Goal: Navigation & Orientation: Find specific page/section

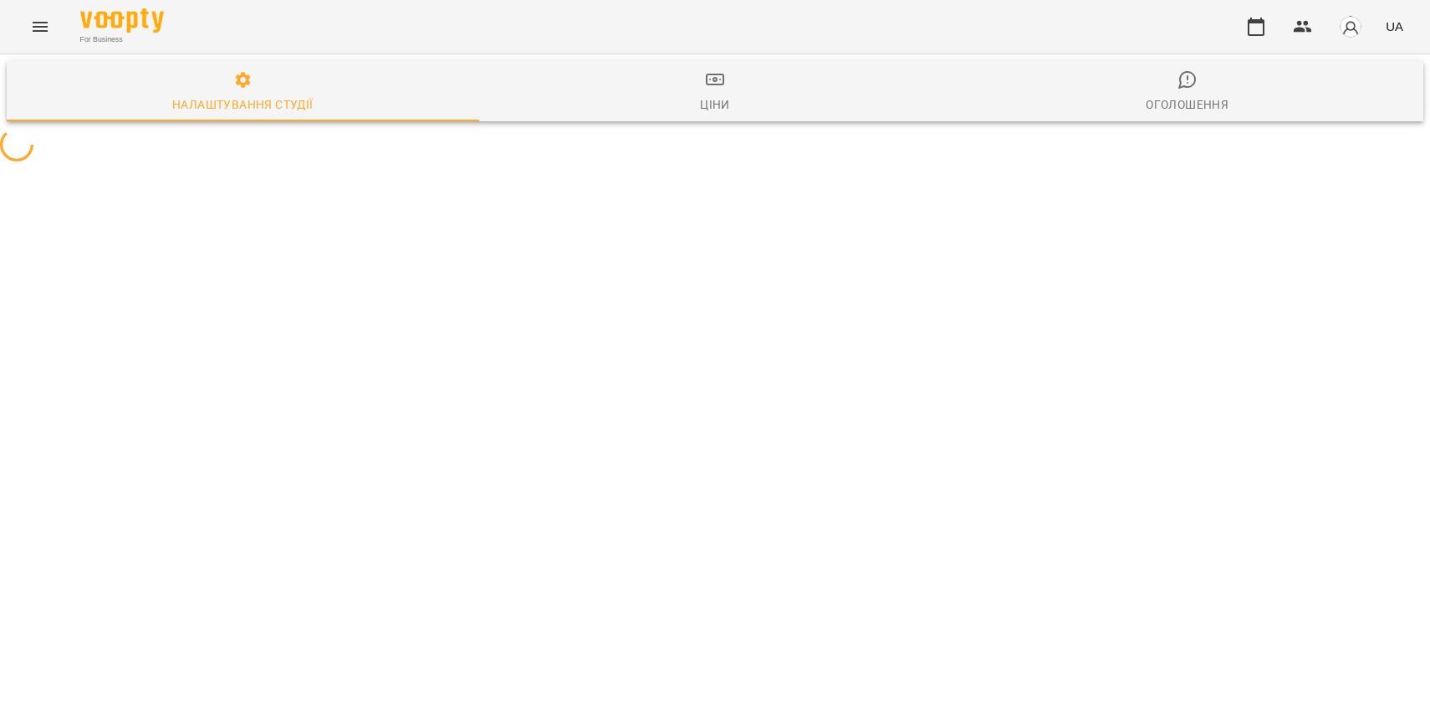
select select "**"
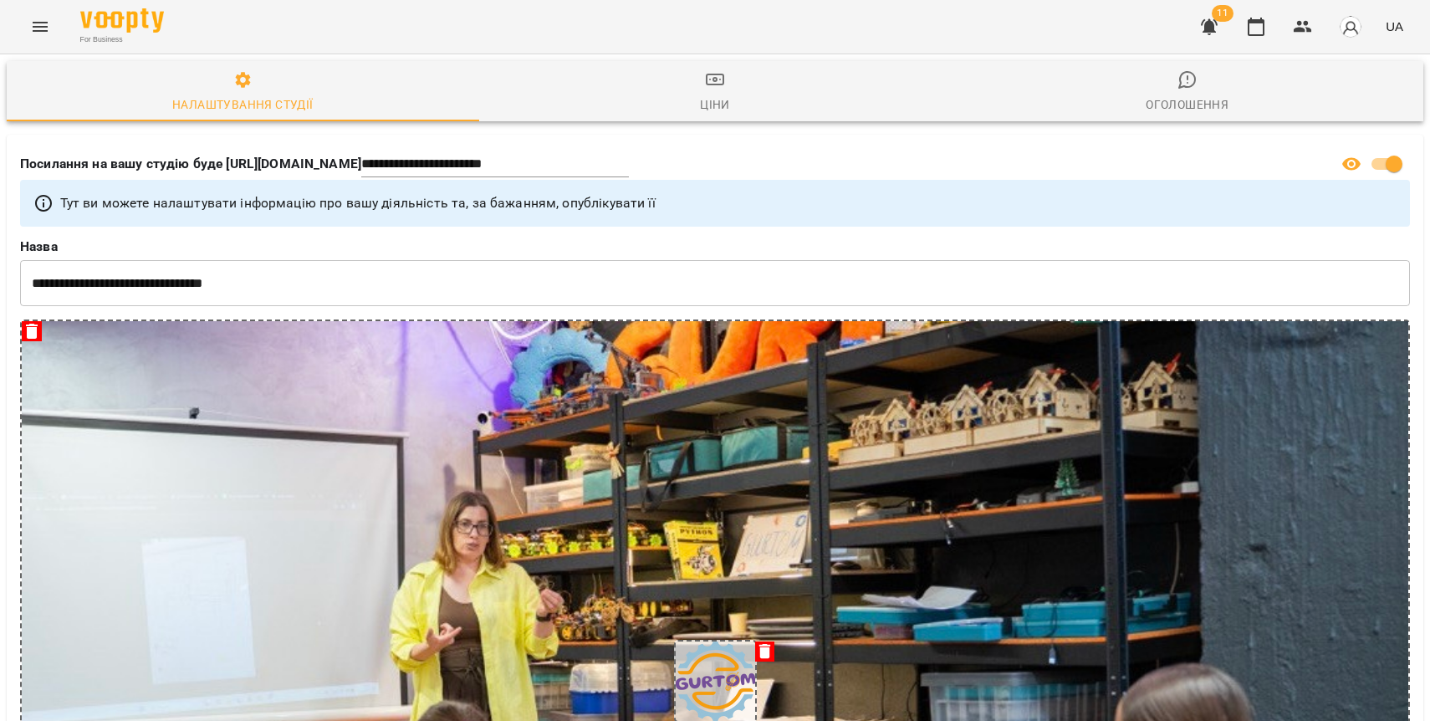
click at [44, 36] on icon "Menu" at bounding box center [40, 27] width 20 height 20
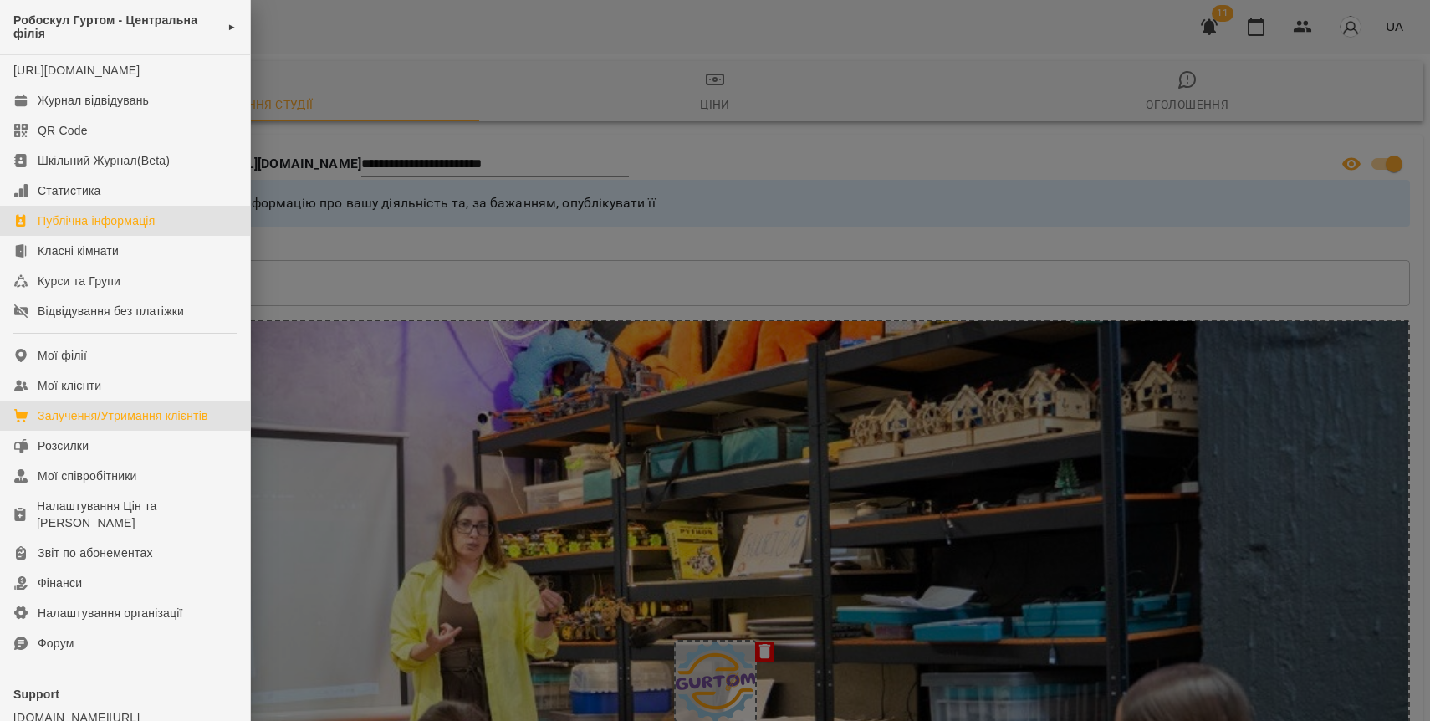
click at [89, 424] on div "Залучення/Утримання клієнтів" at bounding box center [123, 415] width 171 height 17
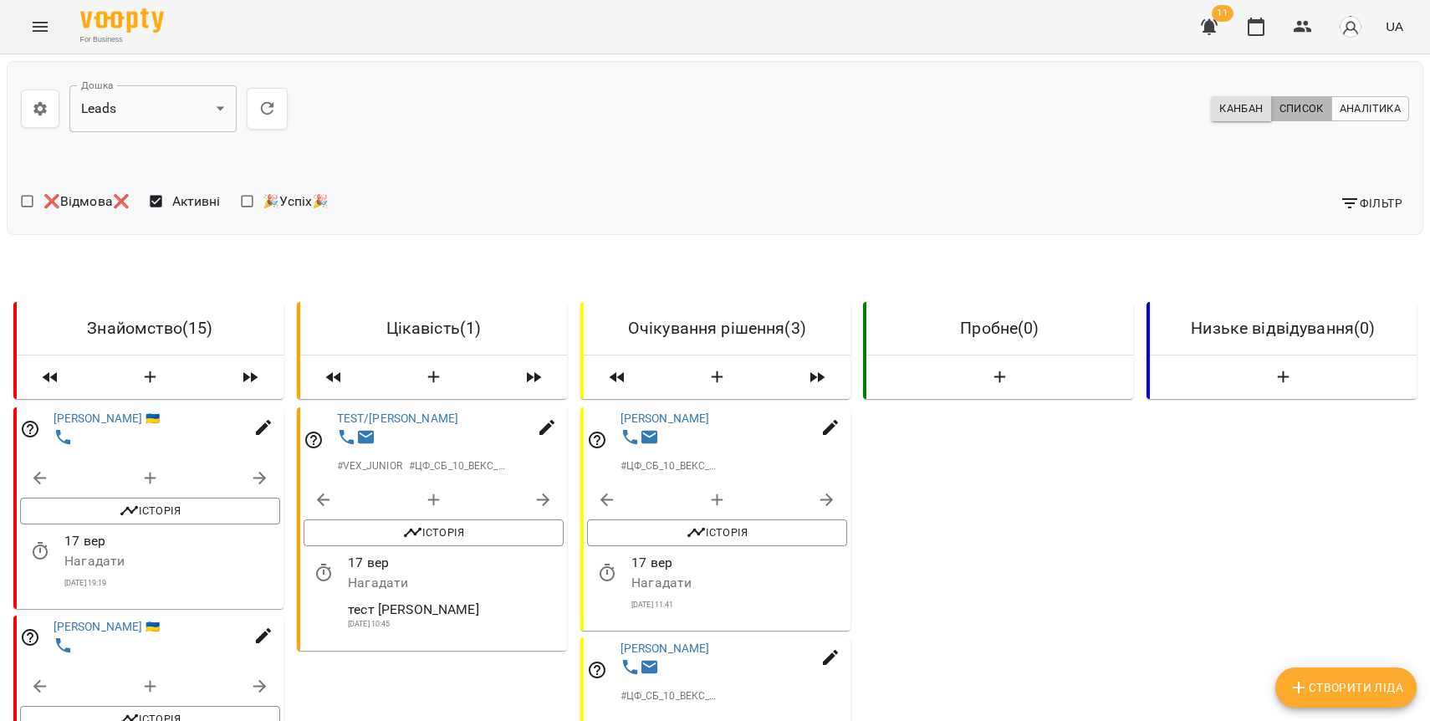
click at [1296, 106] on span "Список" at bounding box center [1301, 108] width 44 height 18
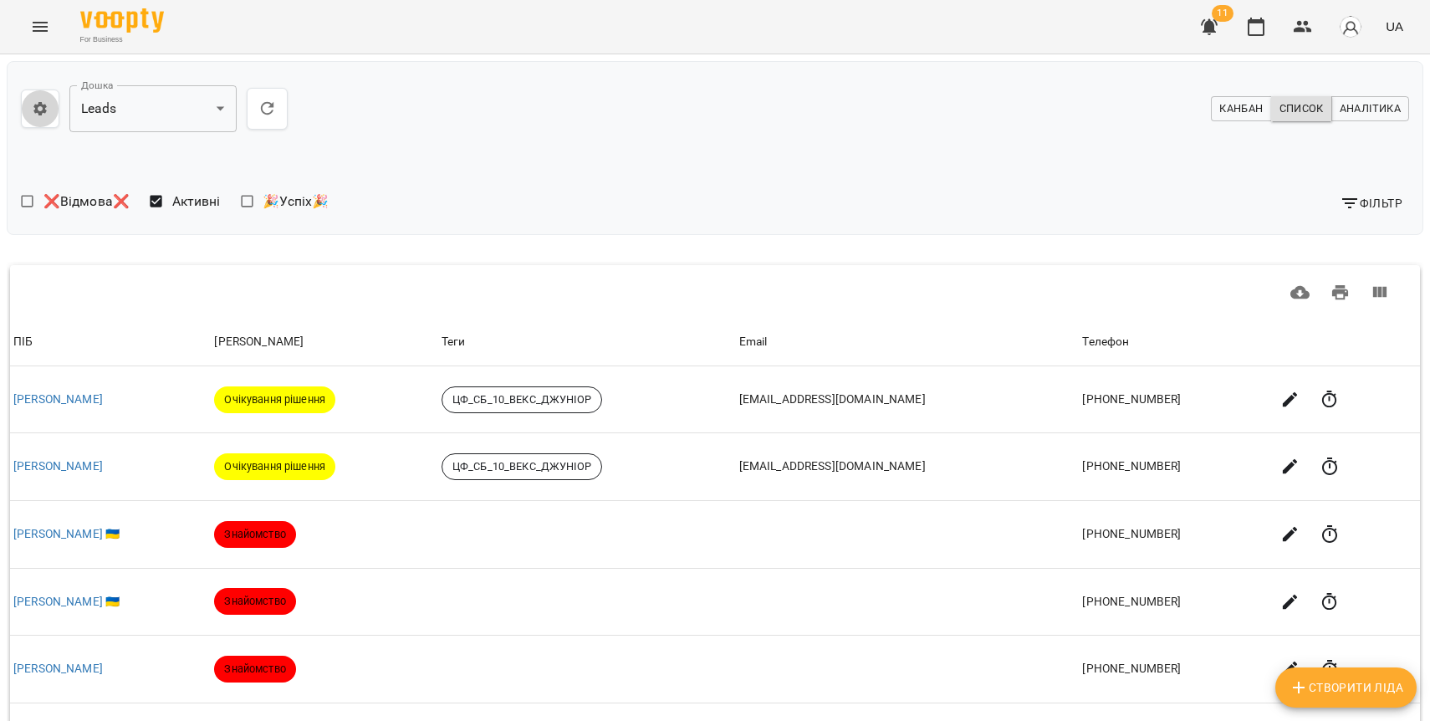
click at [52, 105] on button "button" at bounding box center [40, 108] width 38 height 38
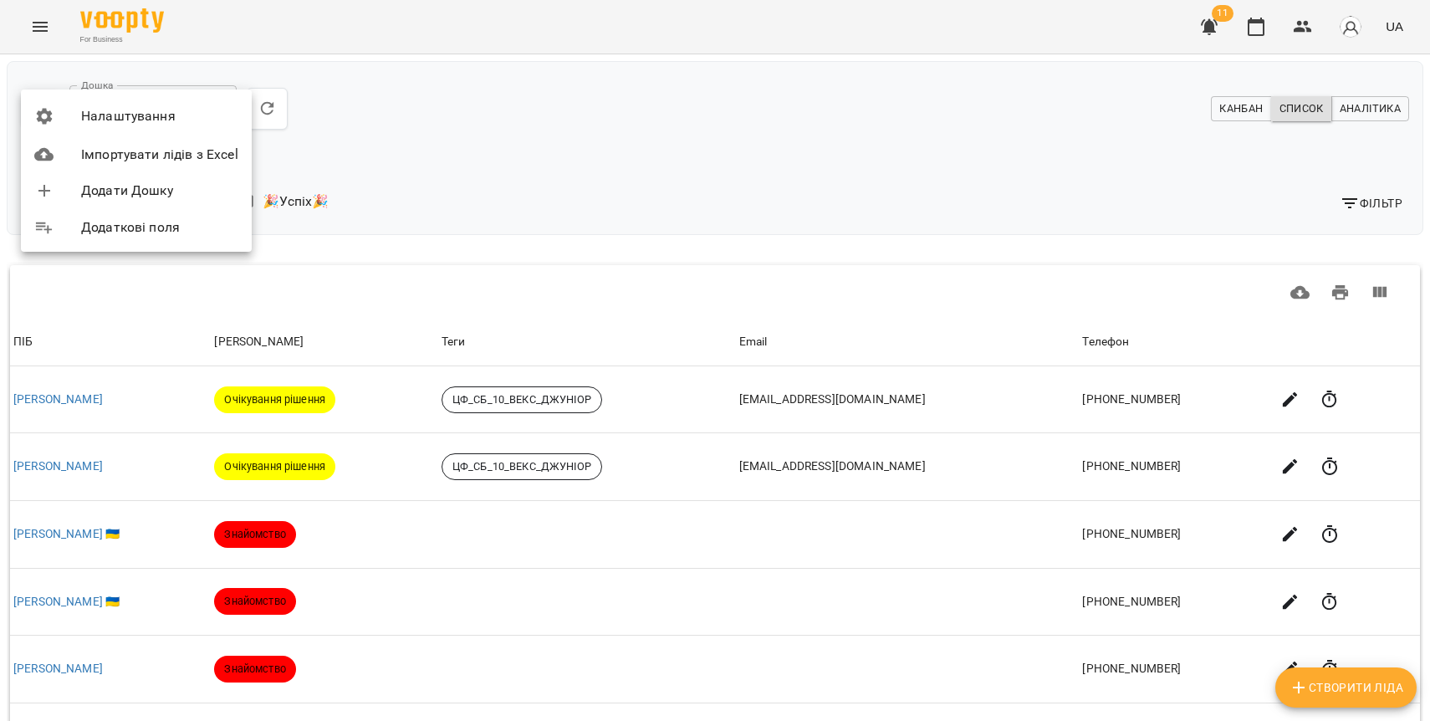
click at [1374, 99] on div at bounding box center [715, 360] width 1430 height 721
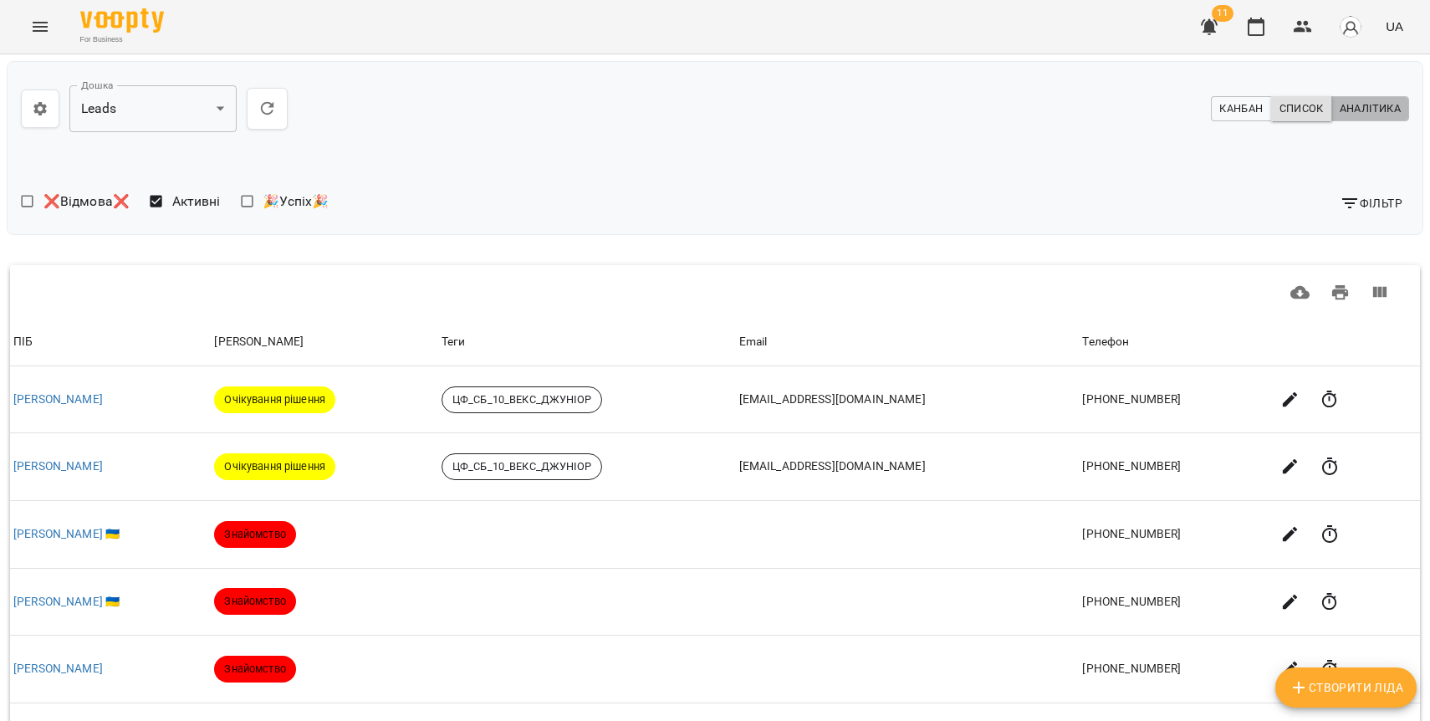
click at [1374, 110] on span "Аналітика" at bounding box center [1369, 108] width 61 height 18
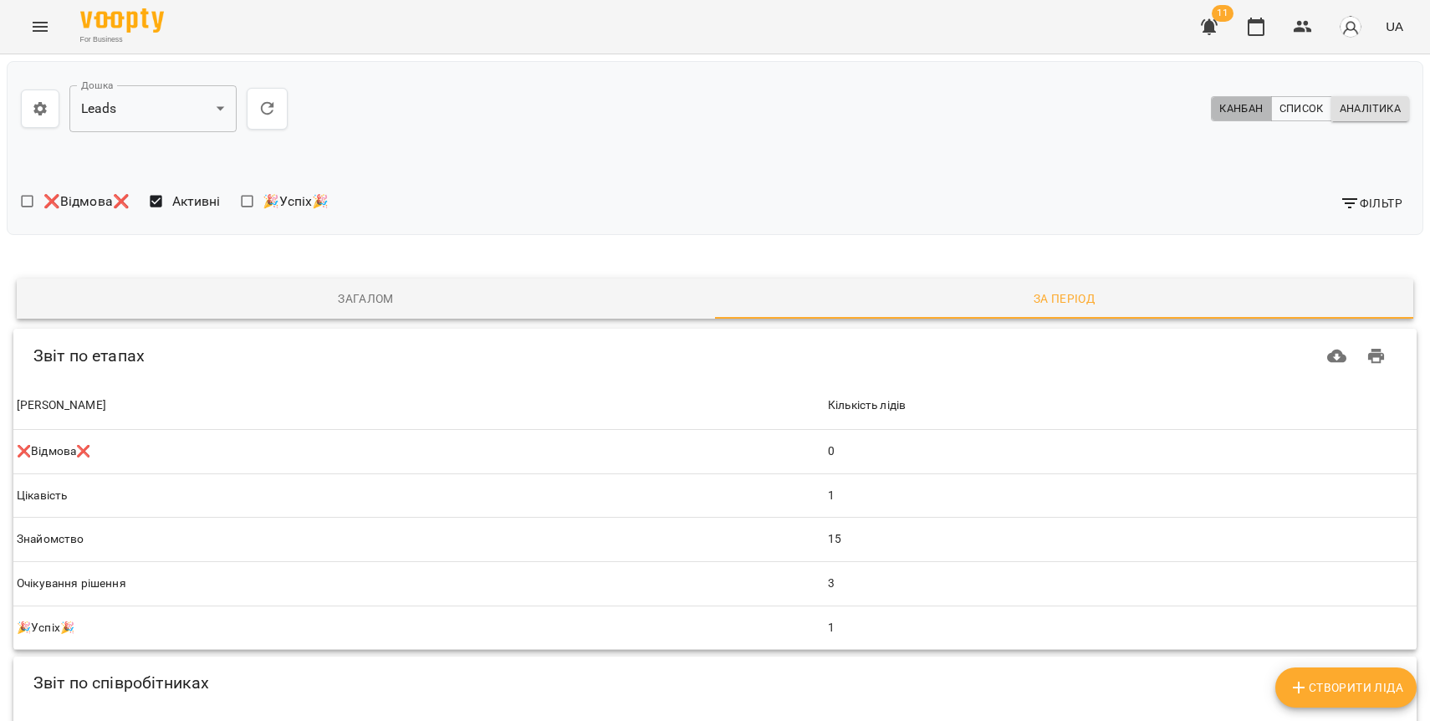
click at [1239, 120] on button "Канбан" at bounding box center [1241, 108] width 60 height 25
